Goal: Task Accomplishment & Management: Manage account settings

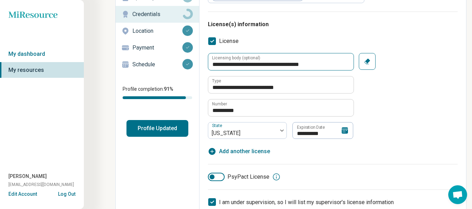
scroll to position [74, 0]
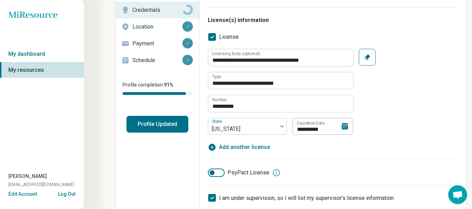
click at [343, 126] on icon at bounding box center [345, 126] width 6 height 6
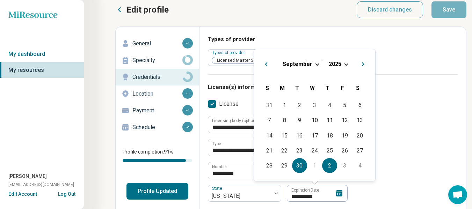
scroll to position [7, 0]
click at [346, 64] on span "Choose Date" at bounding box center [346, 64] width 4 height 4
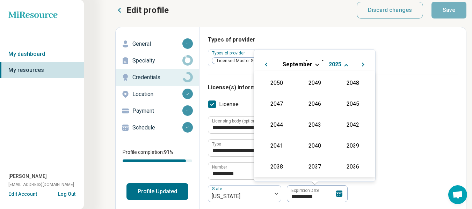
scroll to position [126, 0]
click at [342, 104] on div "2027" at bounding box center [353, 103] width 34 height 13
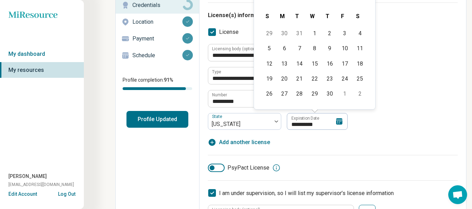
scroll to position [79, 0]
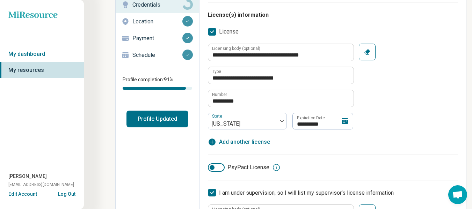
click at [389, 134] on div "**********" at bounding box center [333, 95] width 250 height 103
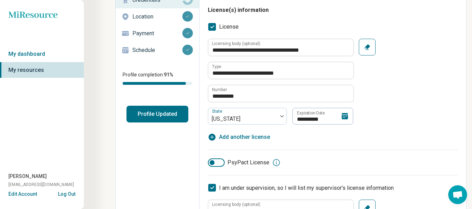
click at [345, 118] on icon at bounding box center [345, 116] width 8 height 8
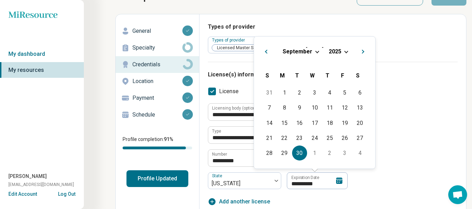
scroll to position [19, 0]
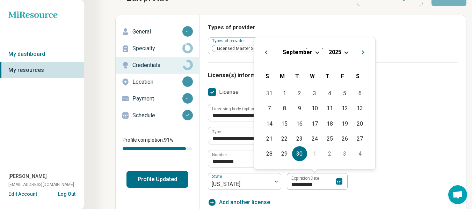
click at [342, 51] on div "[DATE]" at bounding box center [315, 52] width 110 height 7
click at [346, 51] on span "Choose Date" at bounding box center [346, 52] width 4 height 4
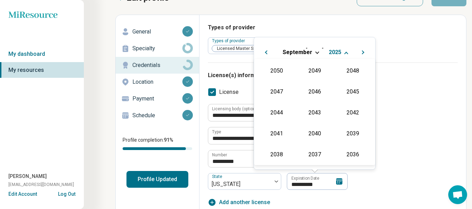
scroll to position [126, 0]
click at [348, 92] on div "2027" at bounding box center [353, 91] width 34 height 13
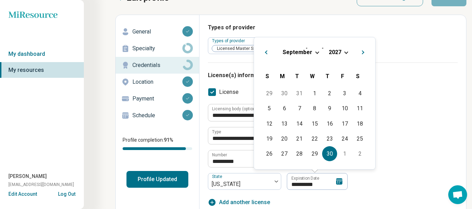
click at [328, 153] on div "30" at bounding box center [329, 153] width 15 height 15
type textarea "*"
type input "**********"
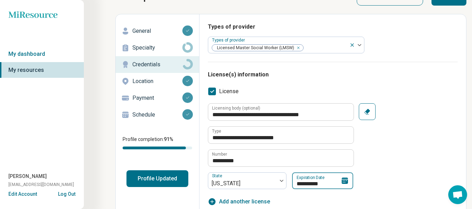
scroll to position [0, 0]
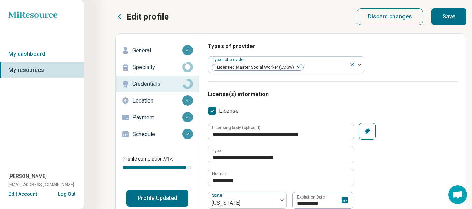
click at [444, 20] on button "Save" at bounding box center [448, 16] width 35 height 17
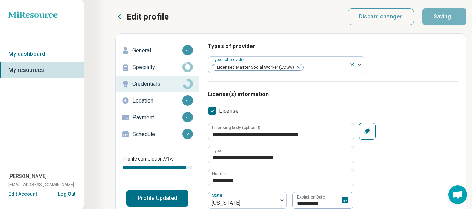
type textarea "*"
